Goal: Task Accomplishment & Management: Manage account settings

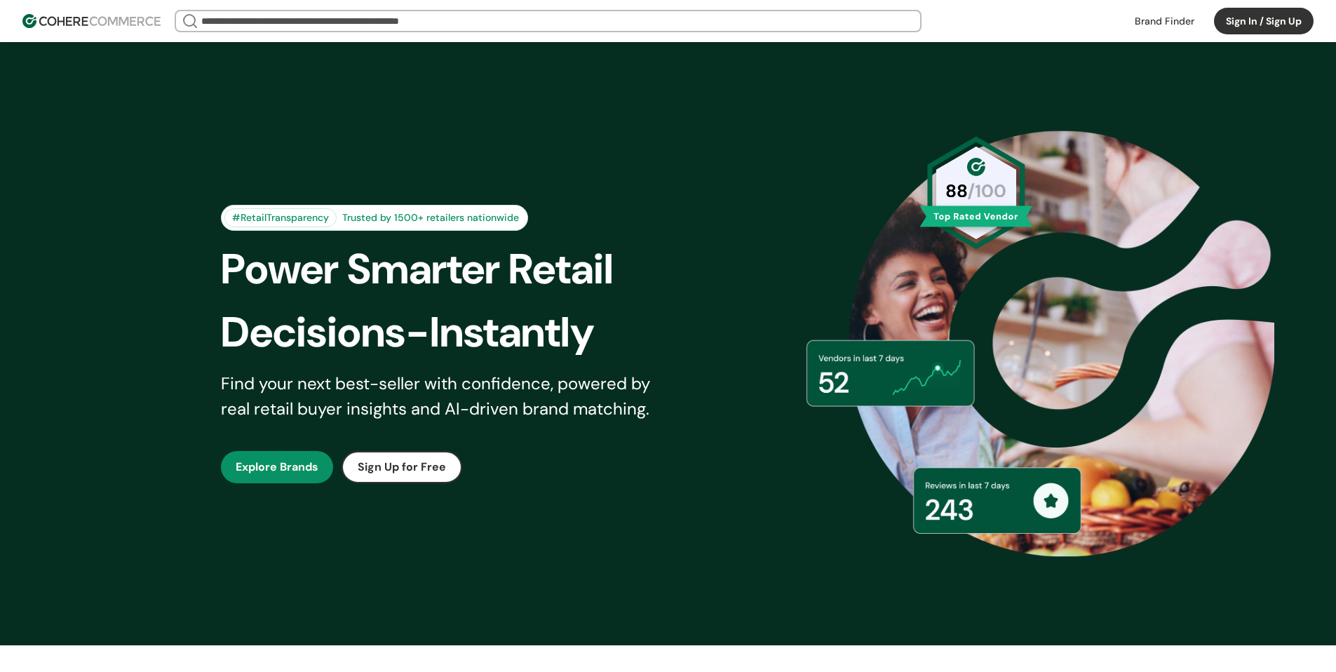
click at [1280, 20] on button "Sign In / Sign Up" at bounding box center [1264, 21] width 100 height 27
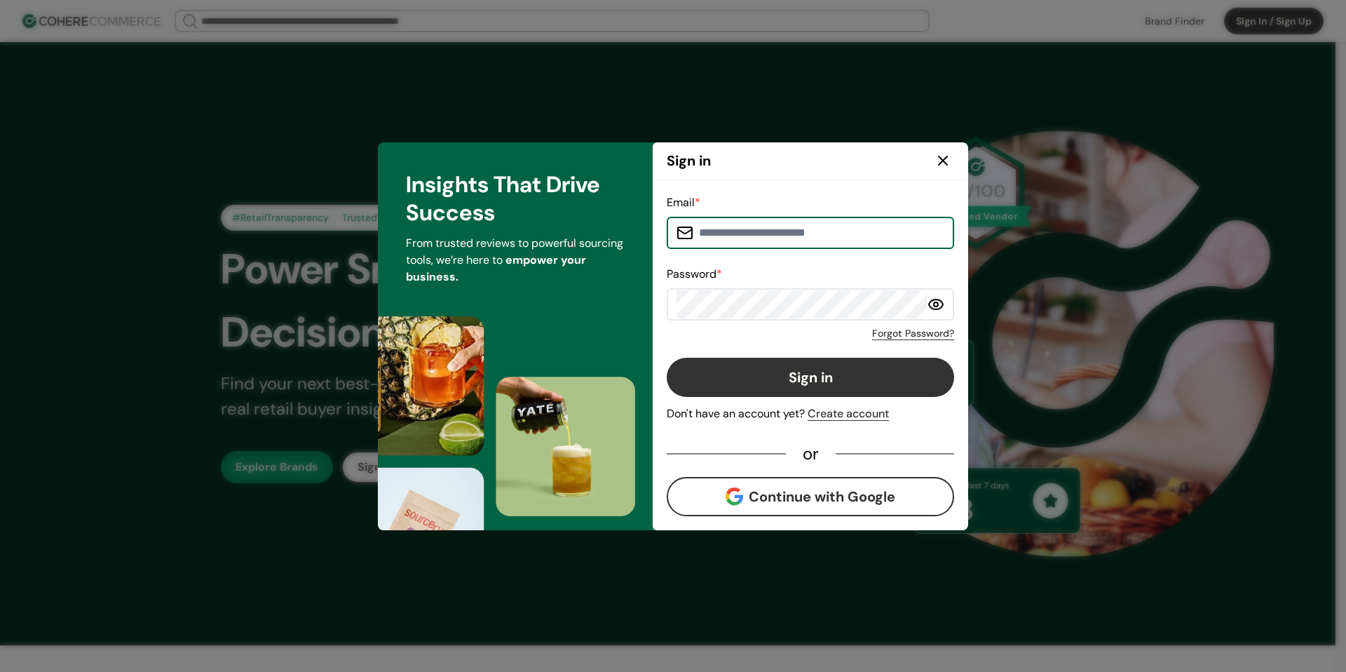
click at [806, 231] on input at bounding box center [818, 233] width 251 height 28
click at [829, 229] on input at bounding box center [818, 233] width 251 height 28
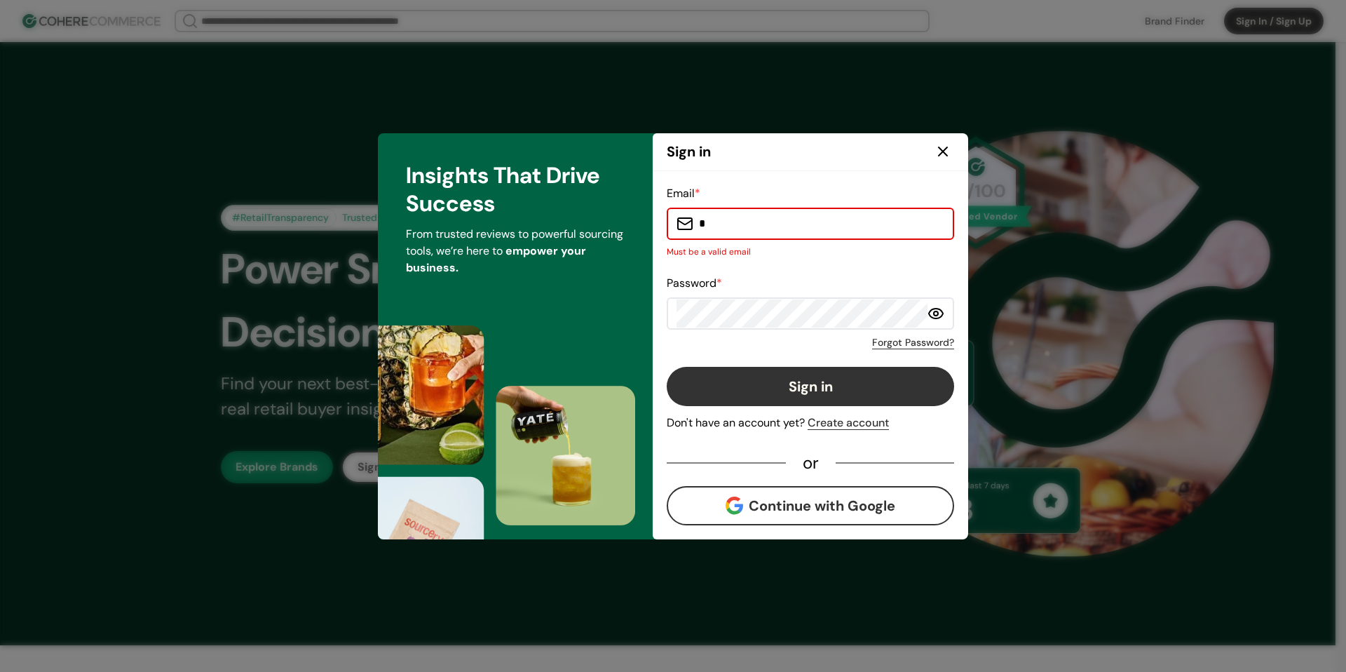
type input "**********"
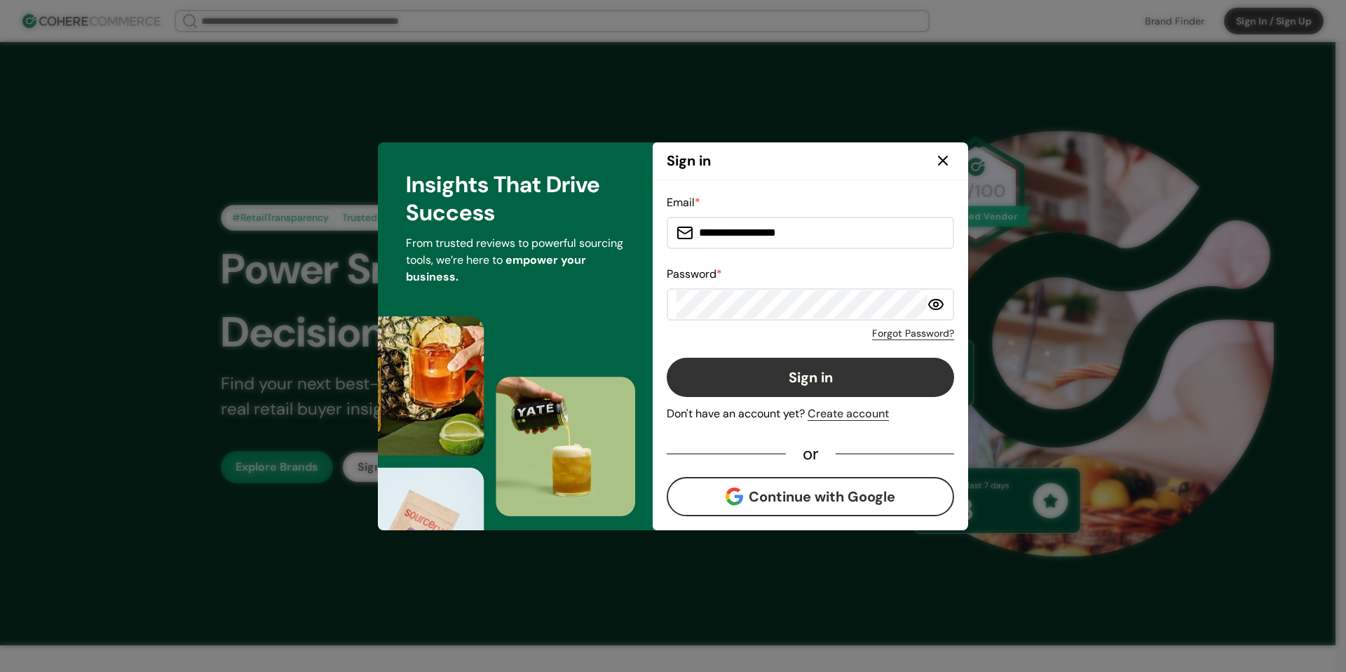
click at [843, 376] on button "Sign in" at bounding box center [810, 377] width 287 height 39
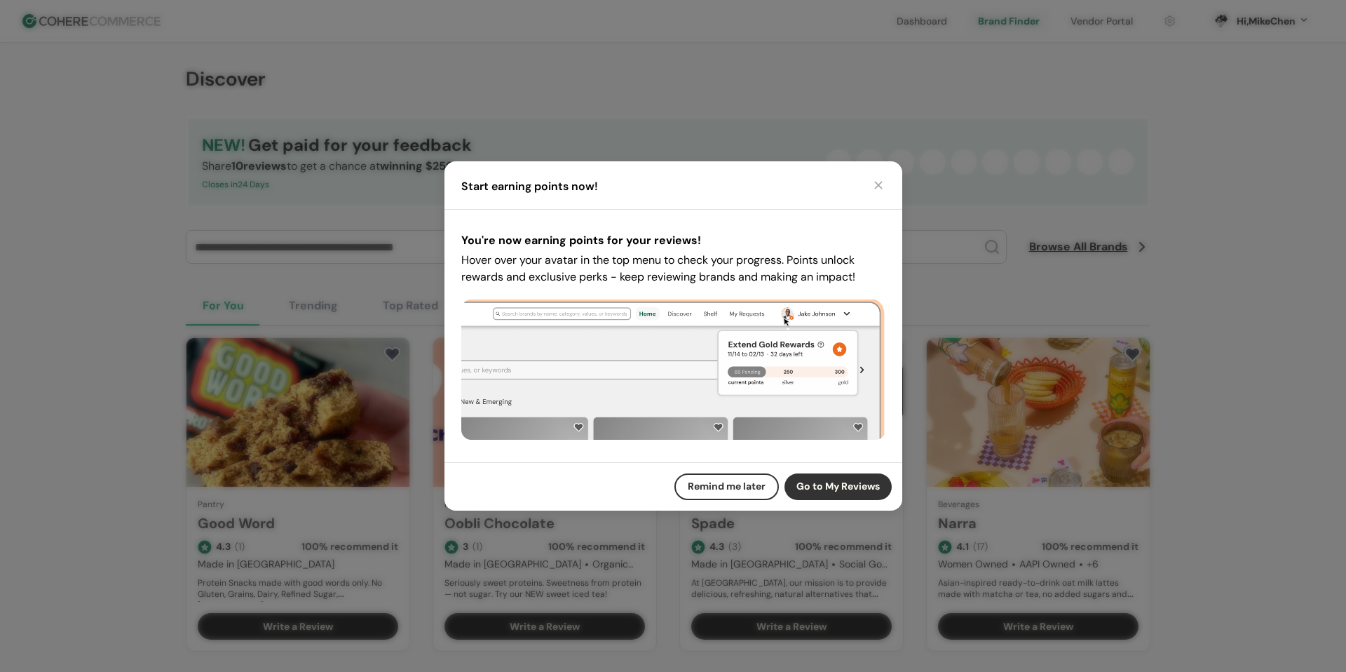
click at [889, 179] on div "Start earning points now!" at bounding box center [674, 185] width 458 height 48
click at [881, 179] on button "button" at bounding box center [879, 185] width 14 height 14
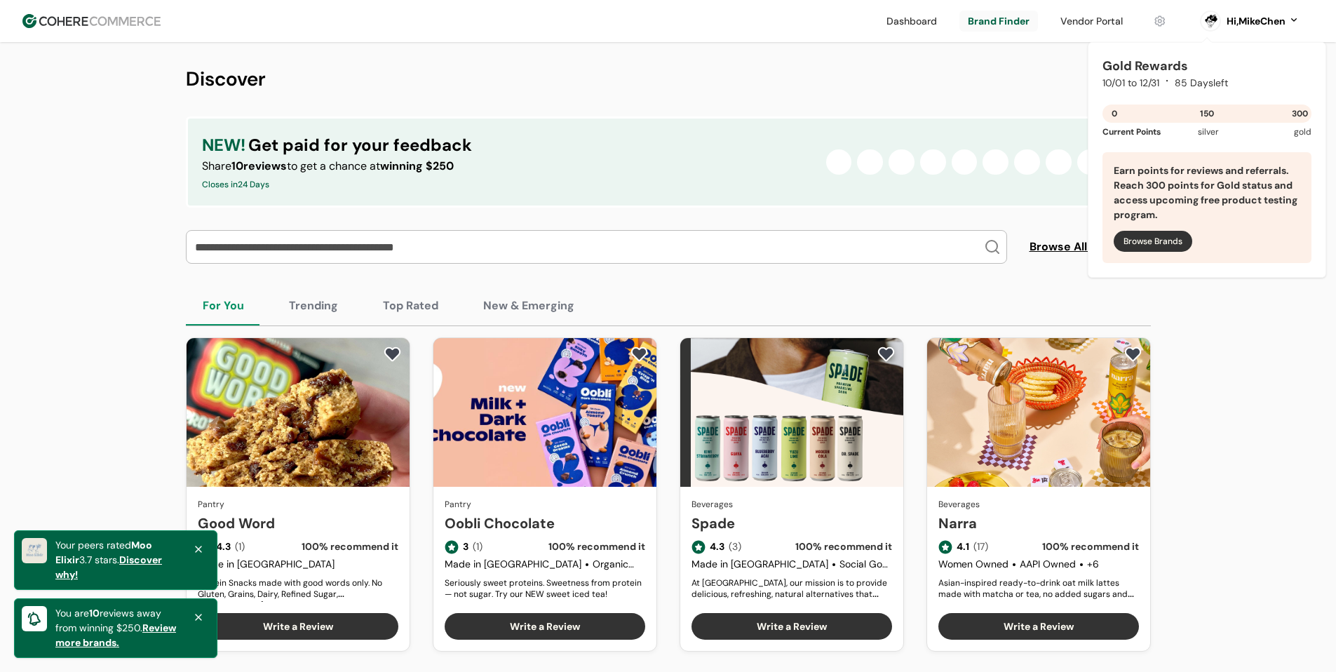
click at [1089, 16] on link at bounding box center [1091, 21] width 79 height 21
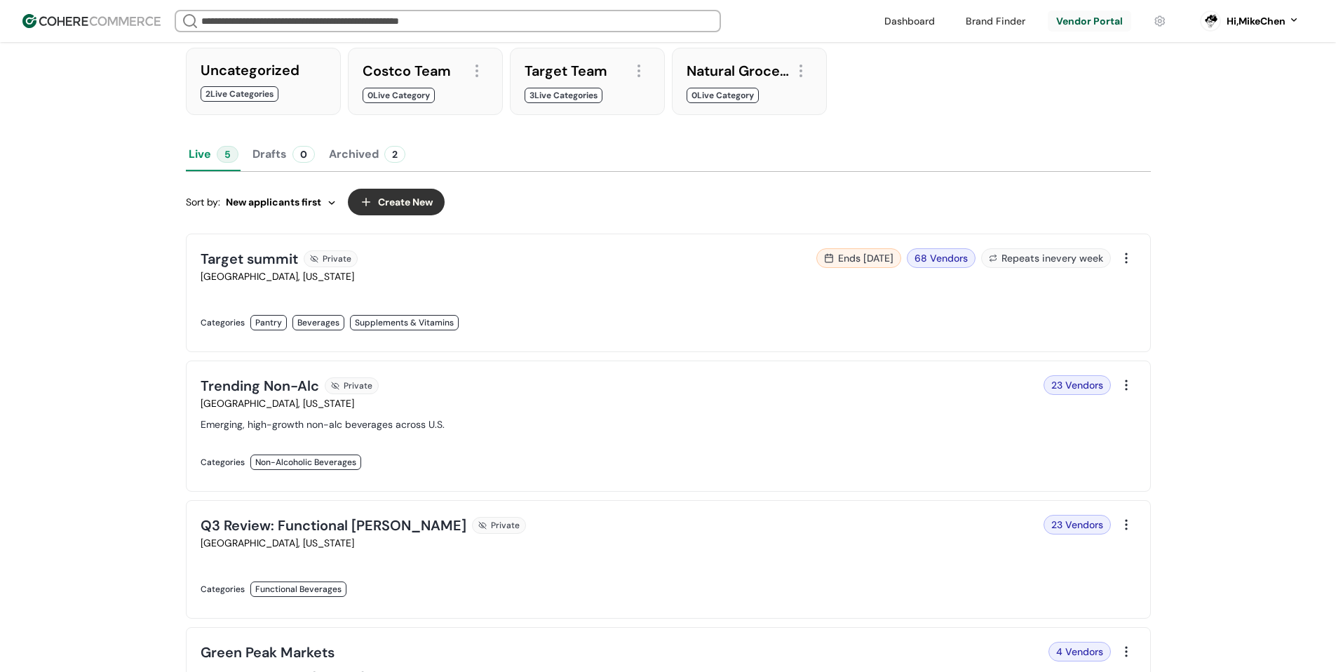
scroll to position [140, 0]
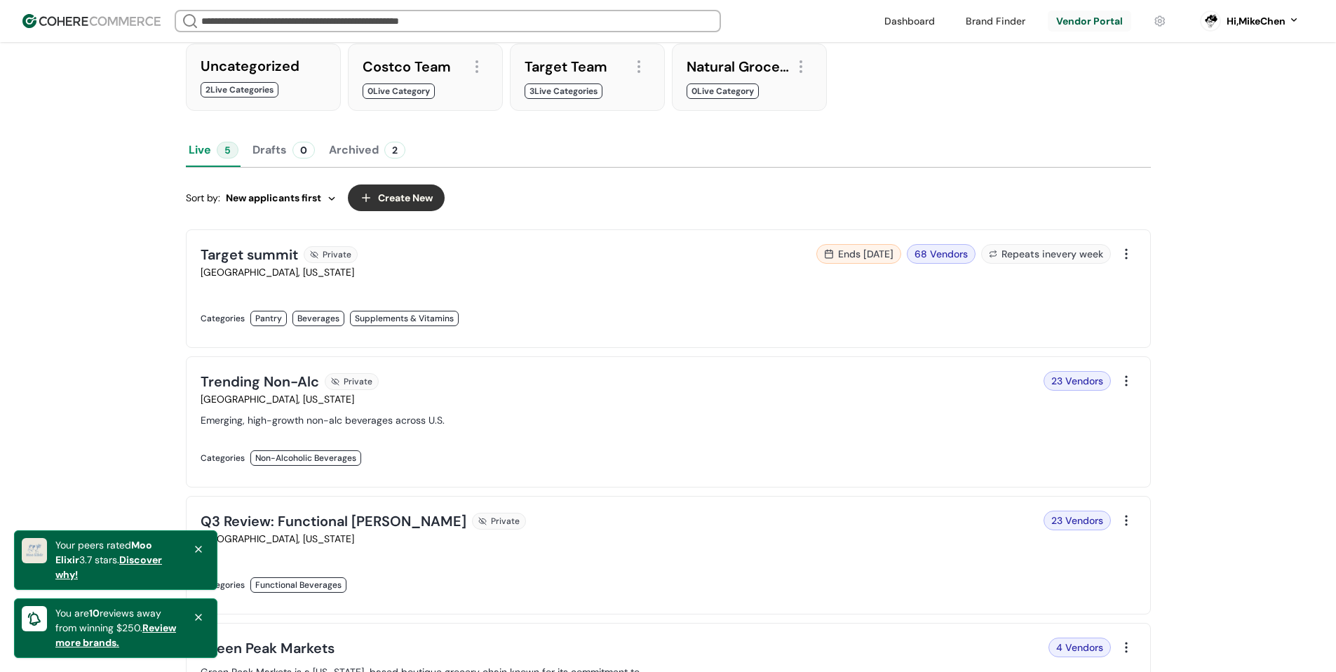
click at [564, 333] on link at bounding box center [430, 333] width 459 height 0
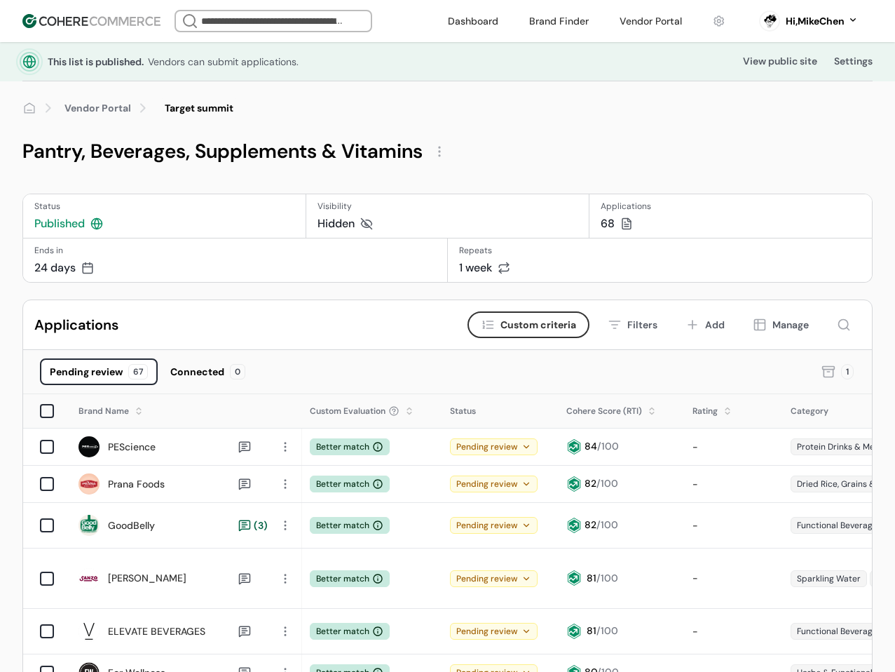
click at [428, 149] on div at bounding box center [439, 151] width 22 height 22
click at [364, 179] on div "Edit" at bounding box center [396, 185] width 84 height 28
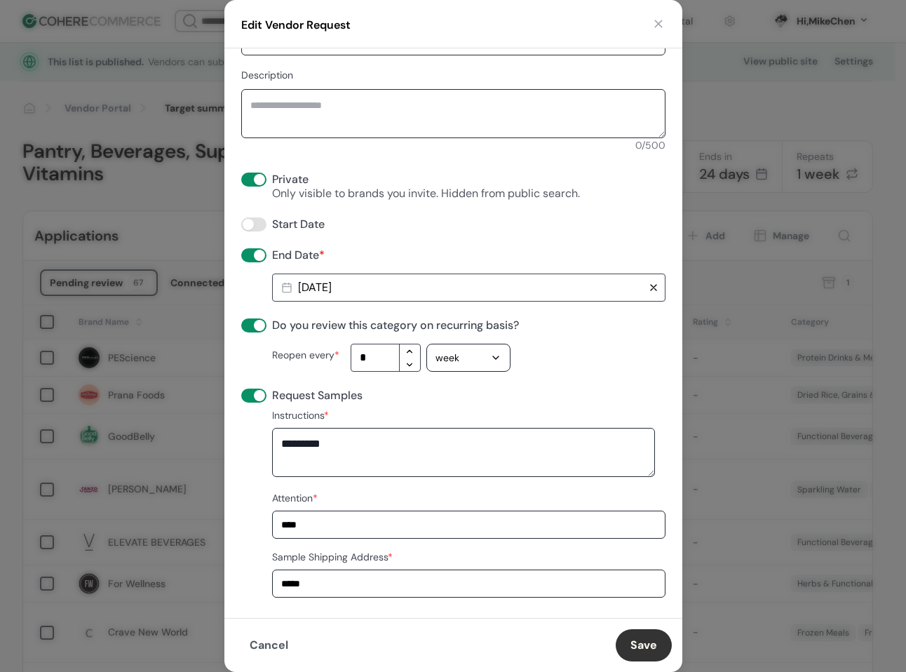
scroll to position [250, 0]
click at [644, 643] on button "Save" at bounding box center [644, 645] width 56 height 32
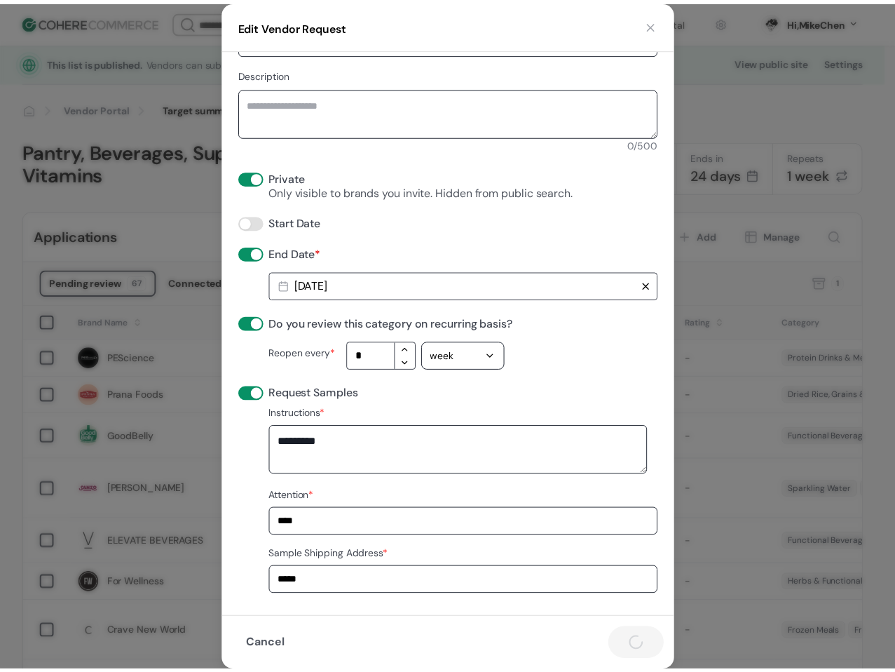
scroll to position [39, 0]
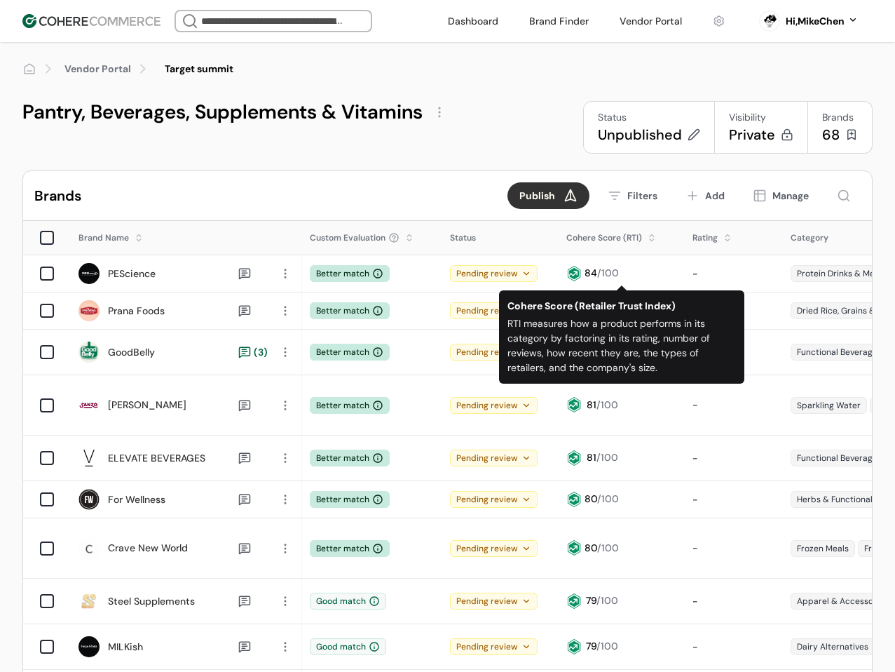
click at [653, 135] on div "Unpublished" at bounding box center [640, 135] width 84 height 20
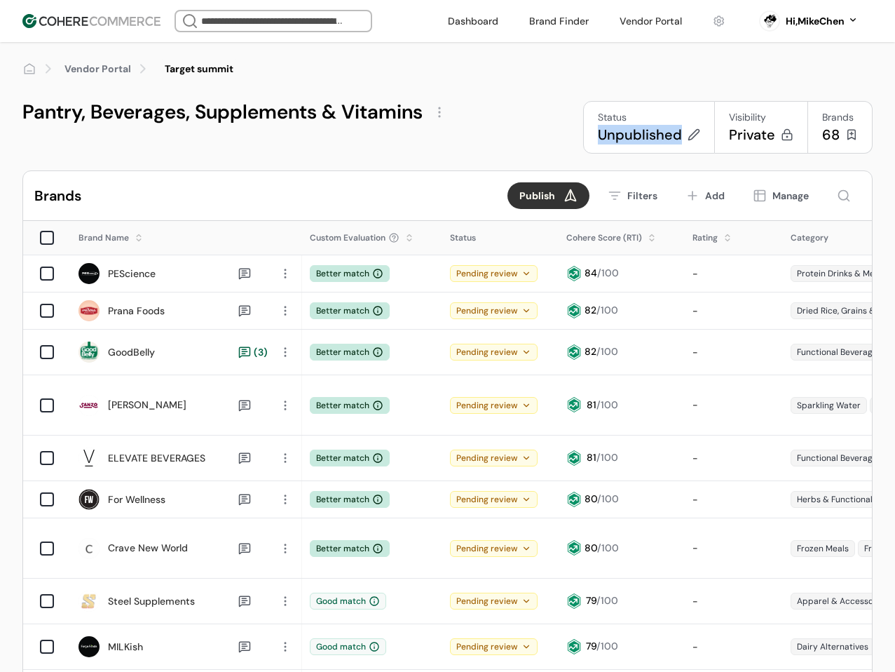
click at [653, 135] on div "Unpublished" at bounding box center [640, 135] width 84 height 20
copy div "Unpublished"
click at [697, 135] on icon at bounding box center [694, 134] width 11 height 11
click at [695, 131] on icon at bounding box center [694, 134] width 13 height 13
click at [689, 131] on icon at bounding box center [694, 134] width 13 height 13
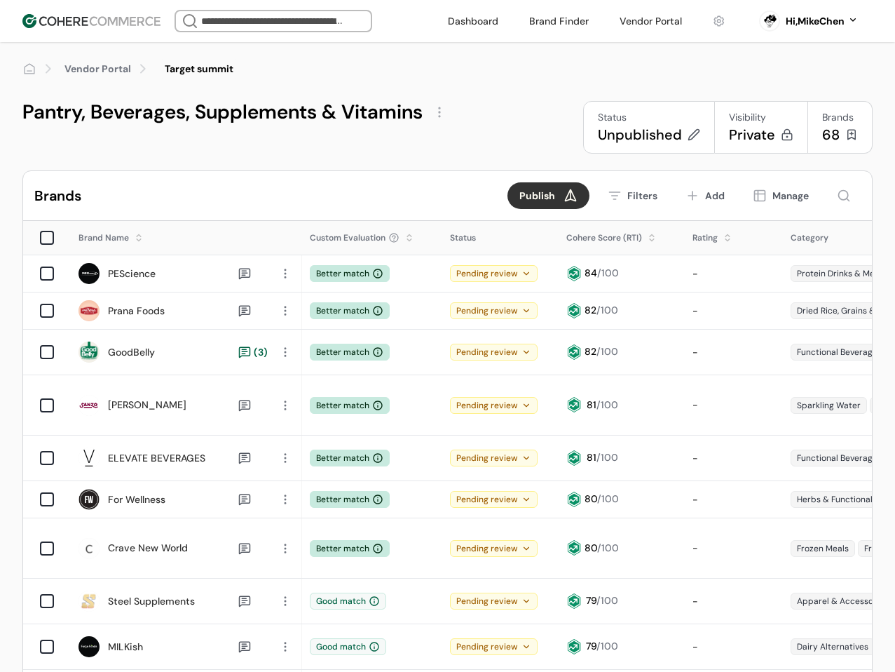
click at [106, 65] on link "Vendor Portal" at bounding box center [98, 69] width 67 height 15
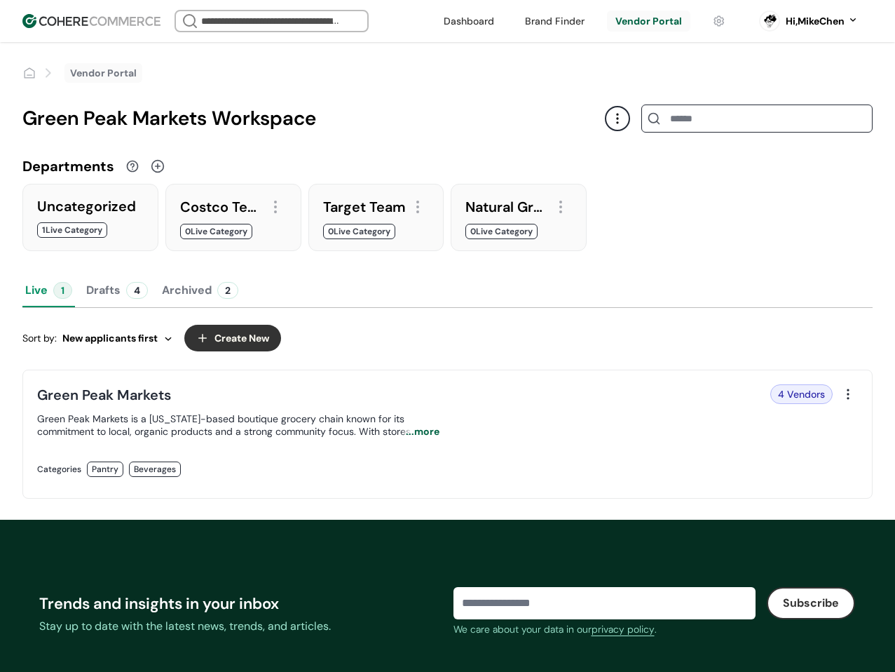
click at [677, 403] on div "4 Vendors" at bounding box center [644, 394] width 377 height 20
click at [548, 399] on div "4 Vendors" at bounding box center [644, 394] width 377 height 20
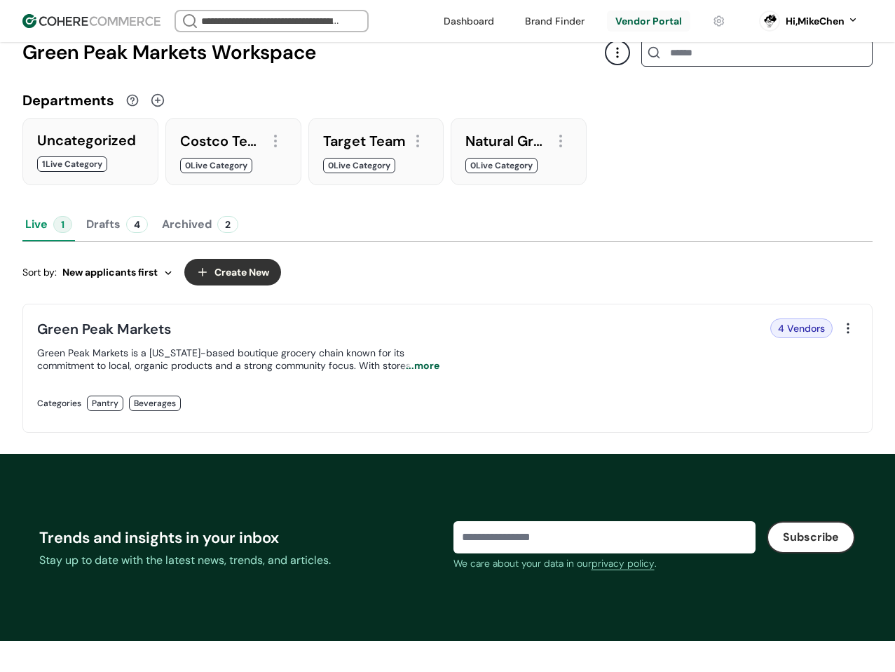
scroll to position [70, 0]
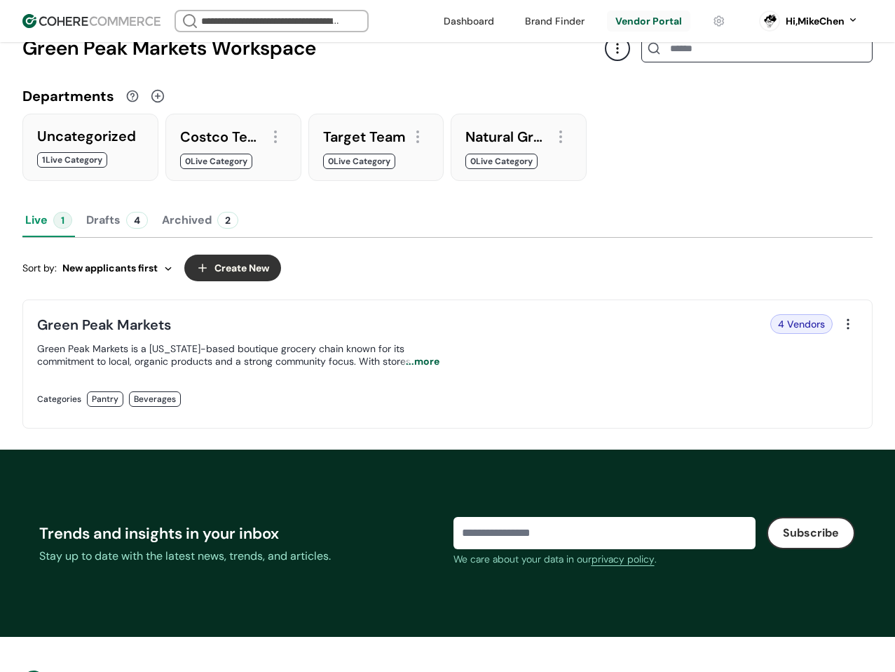
click at [841, 325] on div at bounding box center [849, 324] width 20 height 20
click at [837, 357] on div "Edit" at bounding box center [813, 356] width 84 height 28
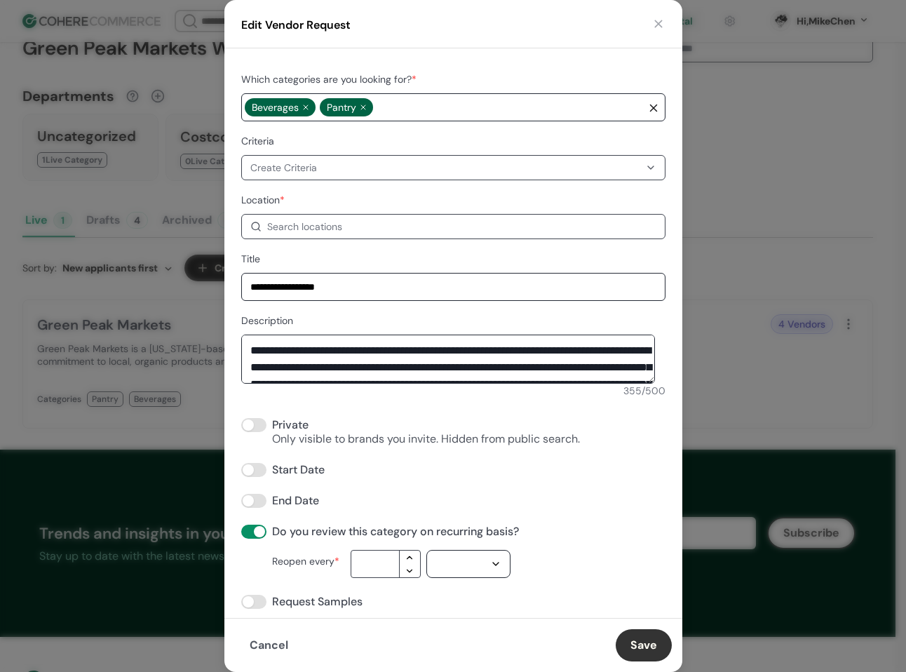
click at [259, 428] on span at bounding box center [253, 425] width 25 height 14
click at [255, 427] on span at bounding box center [259, 424] width 11 height 11
click at [653, 29] on button "button" at bounding box center [658, 24] width 14 height 14
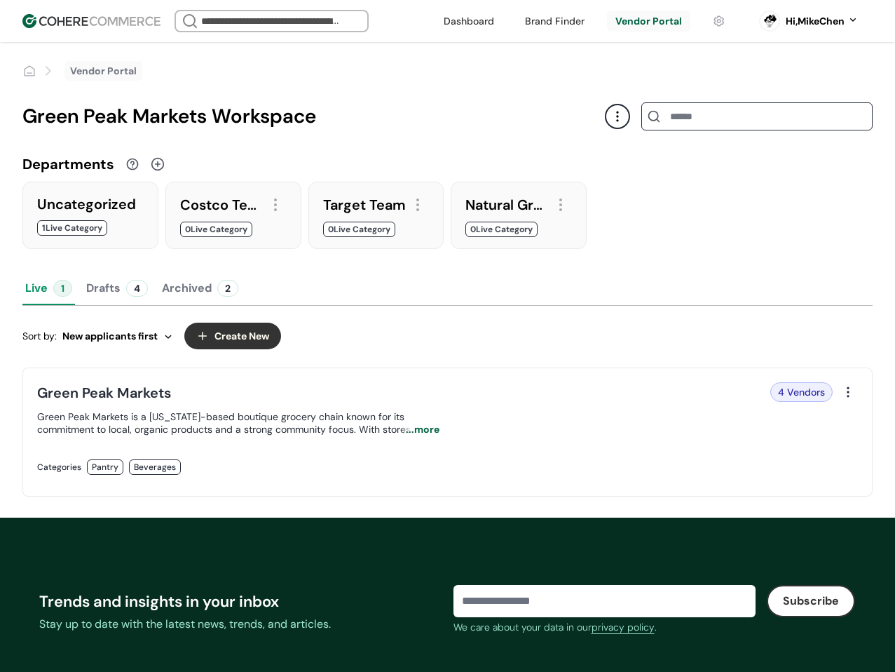
scroll to position [0, 0]
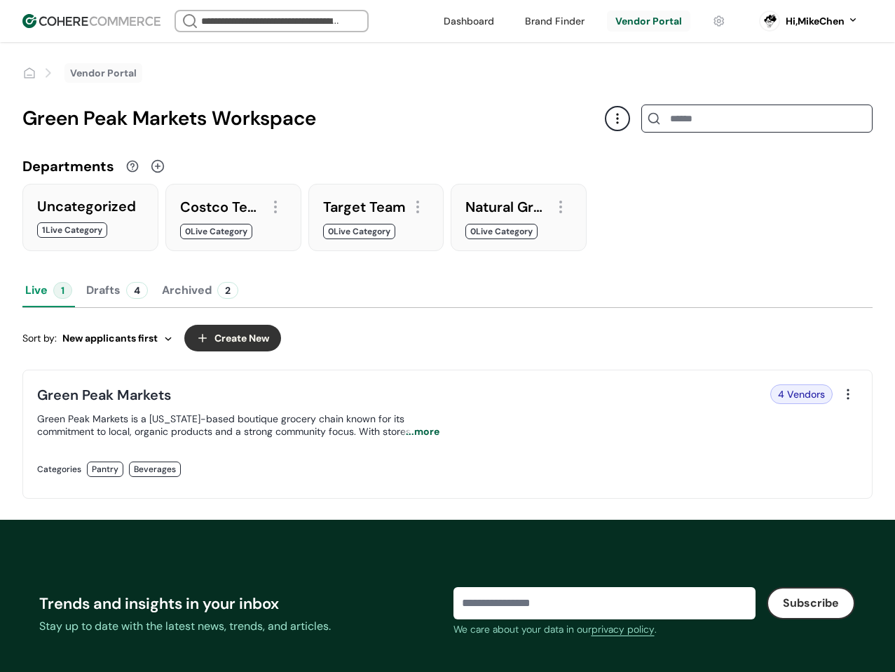
click at [107, 285] on button "Drafts 4" at bounding box center [116, 290] width 67 height 34
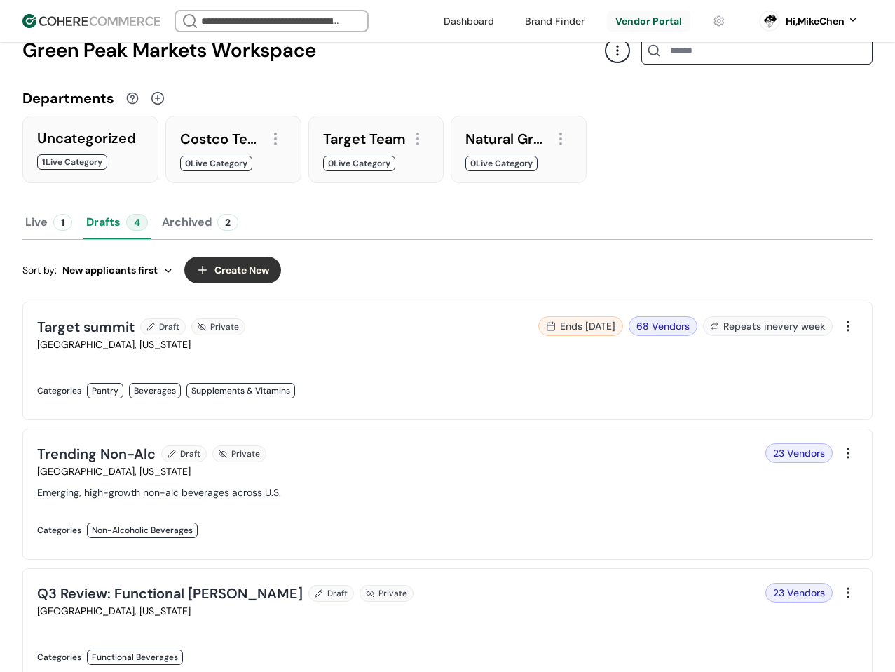
scroll to position [70, 0]
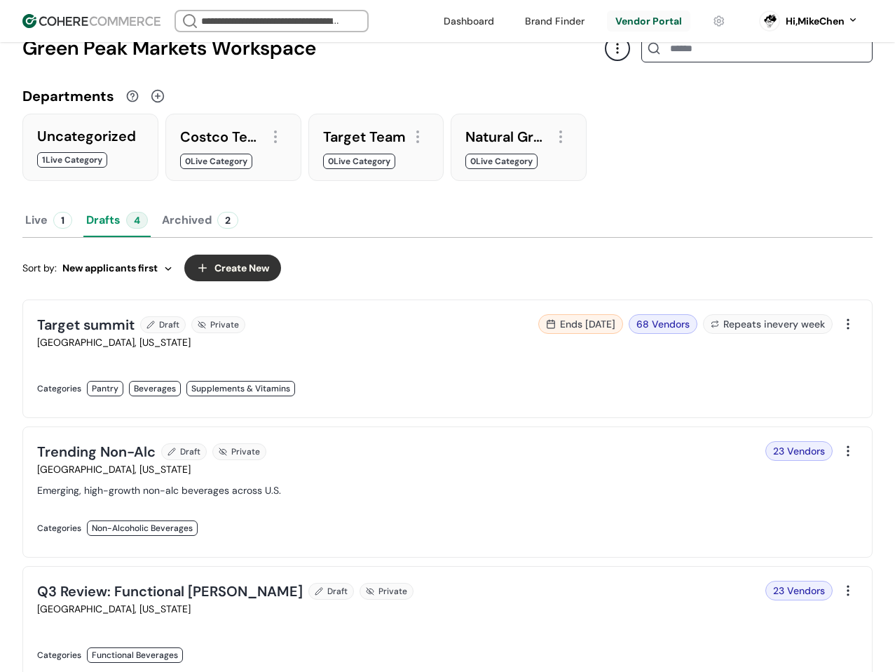
click at [845, 320] on div at bounding box center [849, 324] width 20 height 20
click at [831, 222] on div "Live 1 Drafts 4 Archived 2" at bounding box center [447, 220] width 851 height 34
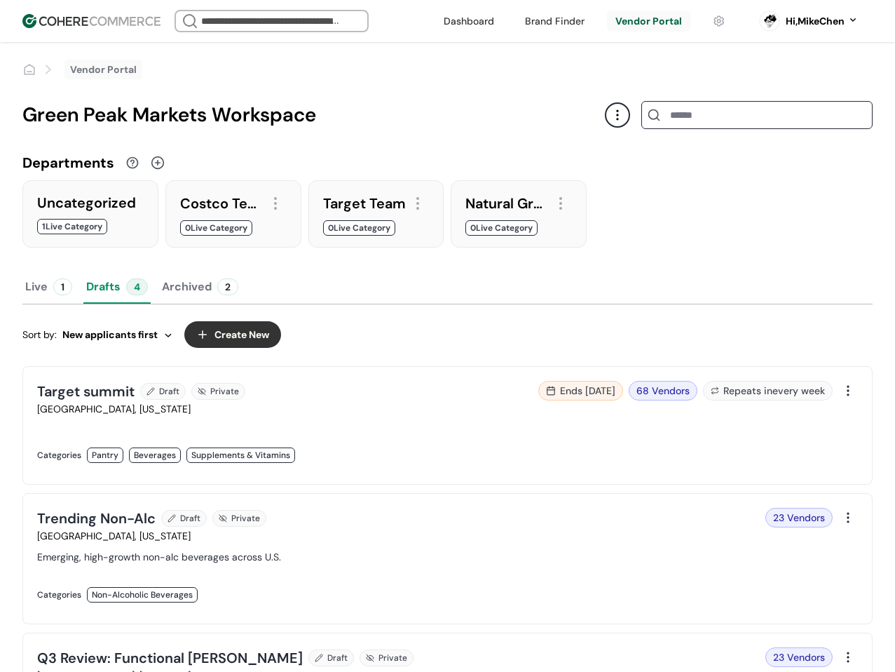
scroll to position [0, 0]
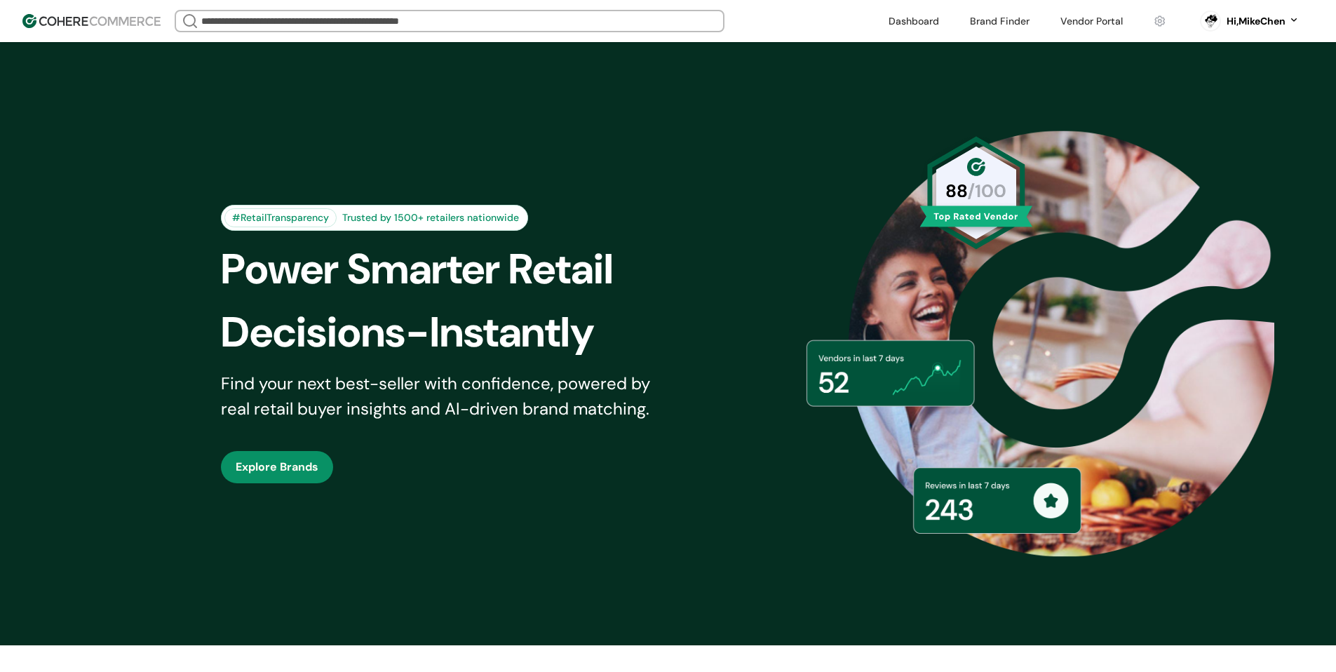
click at [1108, 13] on link at bounding box center [1091, 21] width 79 height 21
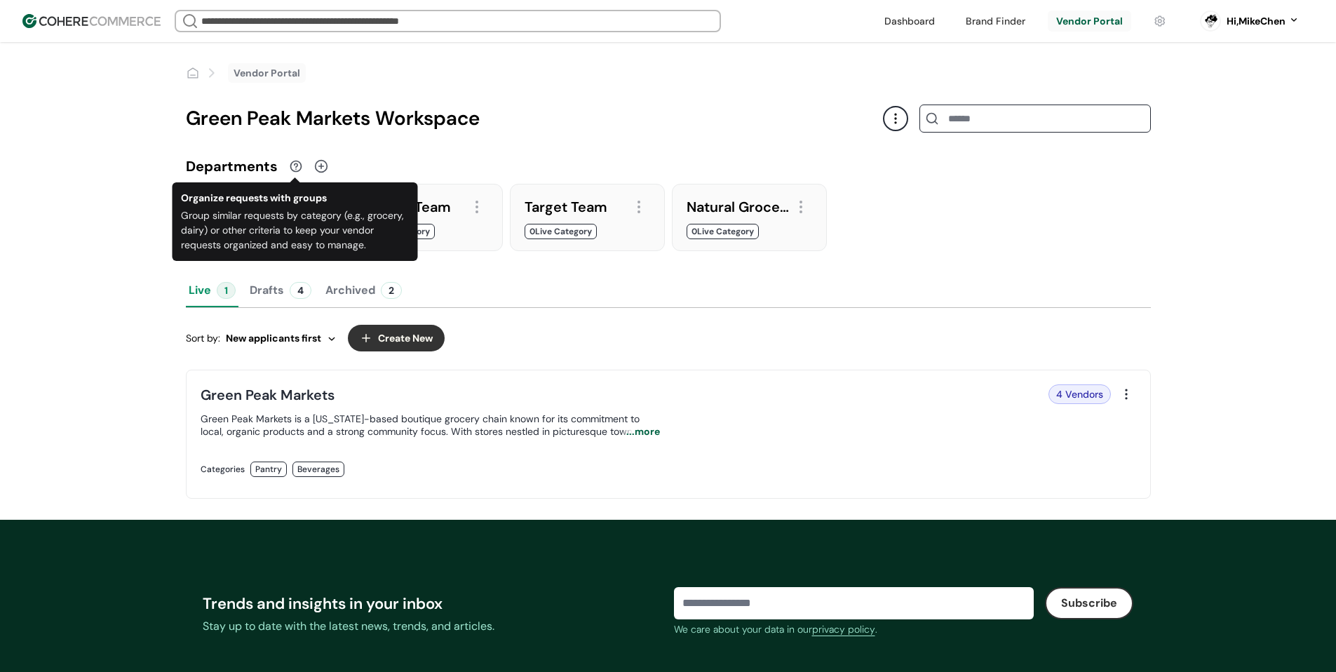
click at [285, 285] on button "Drafts 4" at bounding box center [280, 290] width 67 height 34
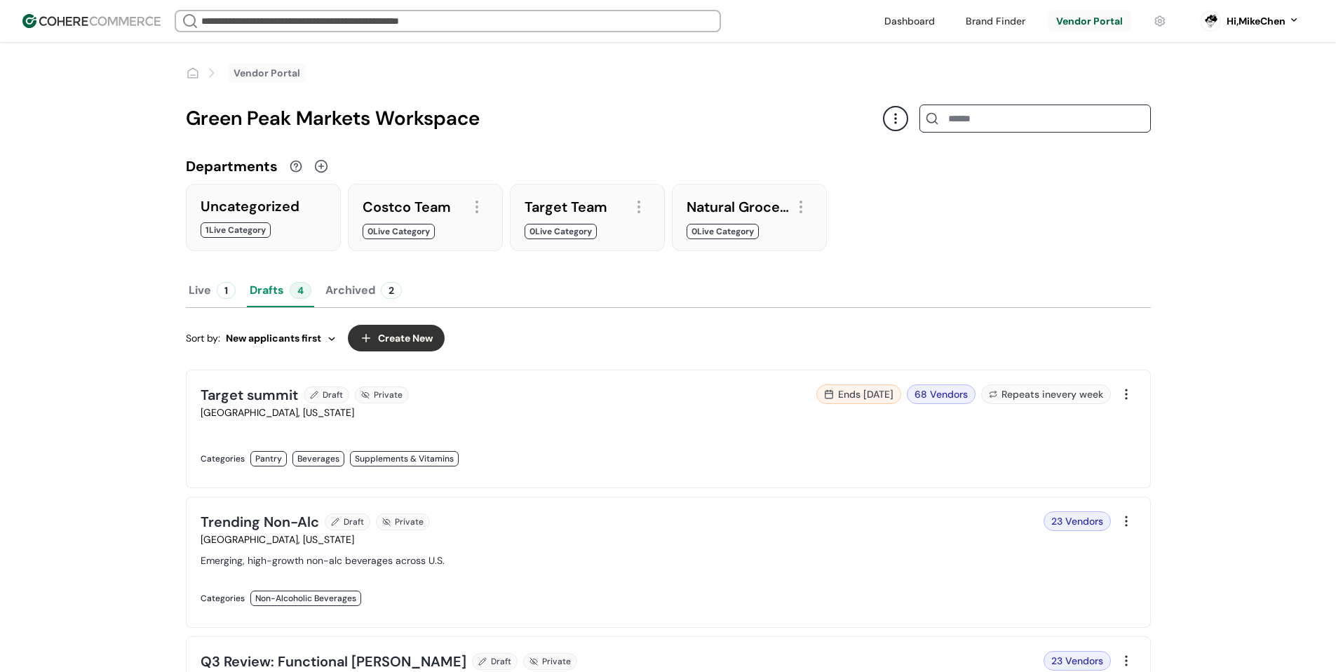
click at [660, 473] on link at bounding box center [430, 473] width 459 height 0
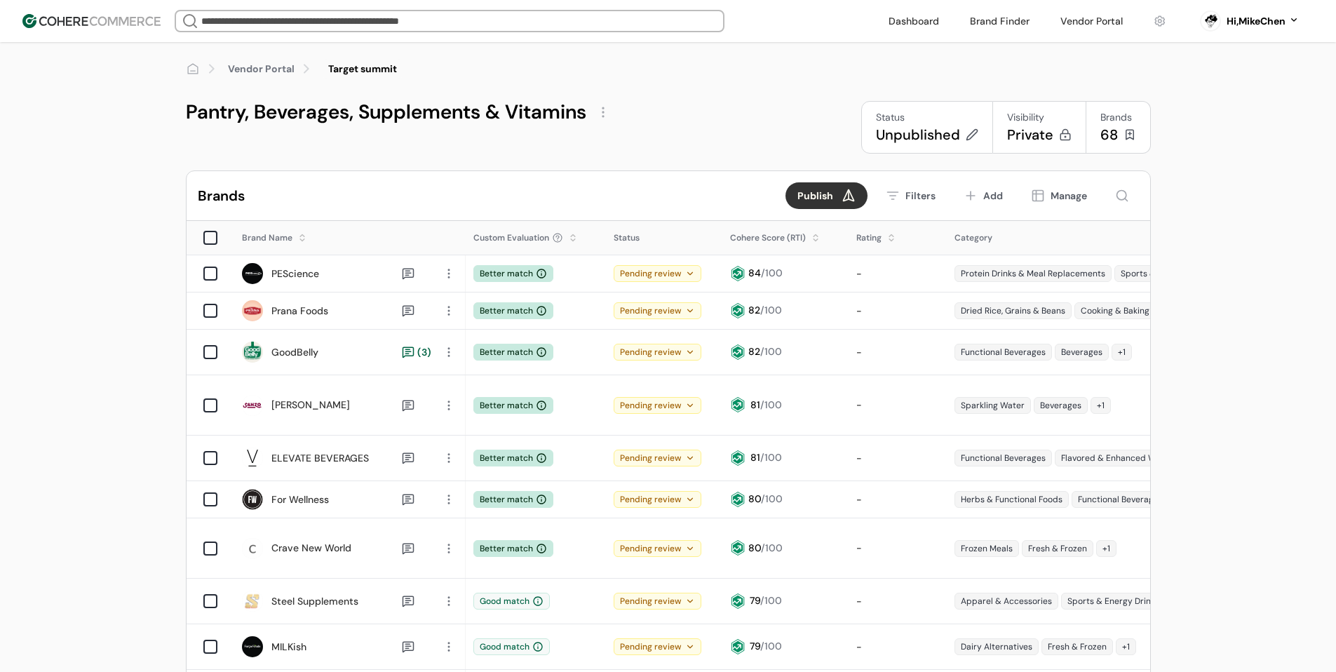
click at [989, 196] on div "Add" at bounding box center [993, 196] width 20 height 15
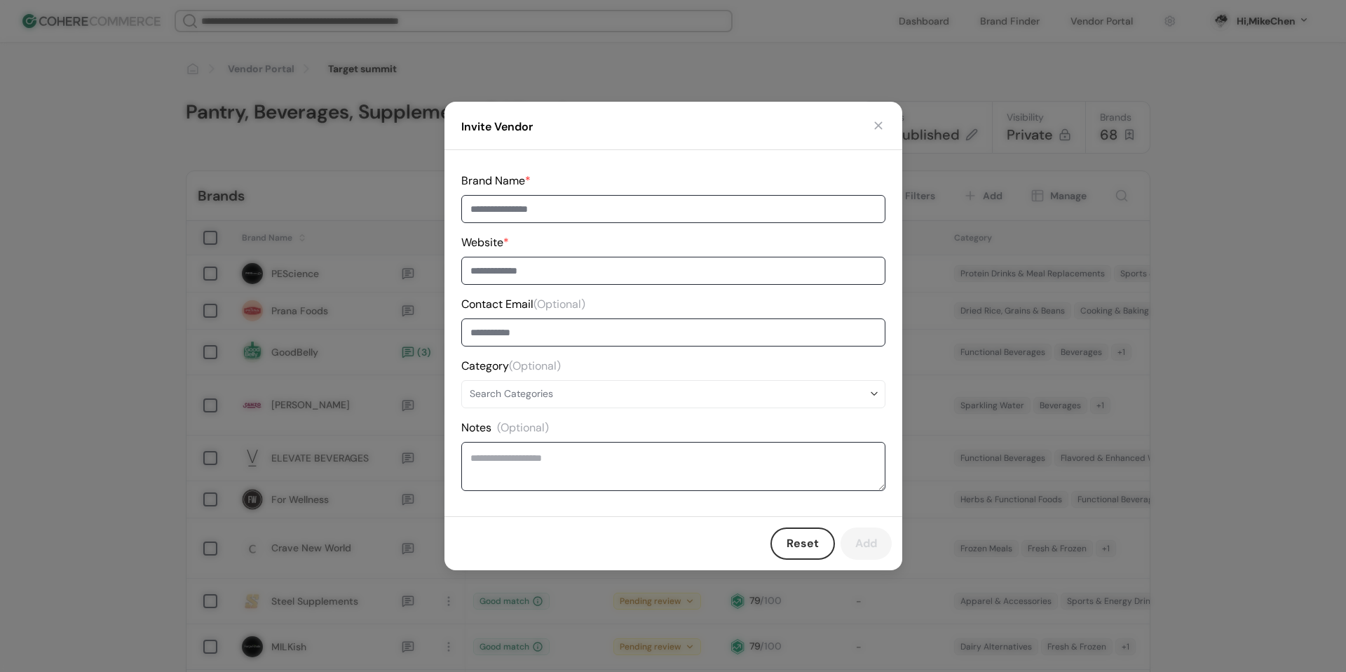
click at [881, 128] on button "button" at bounding box center [879, 125] width 14 height 14
